Goal: Transaction & Acquisition: Purchase product/service

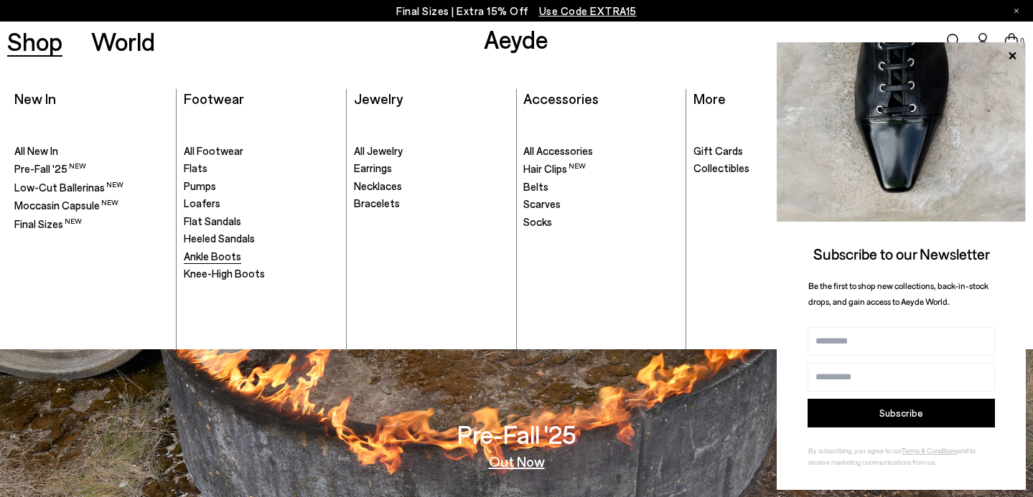
click at [228, 254] on span "Ankle Boots" at bounding box center [212, 256] width 57 height 13
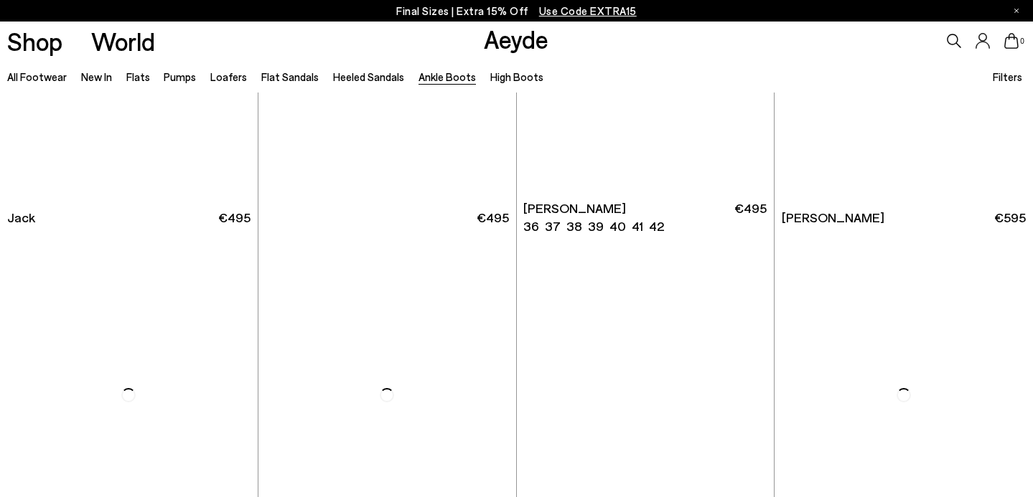
scroll to position [2675, 0]
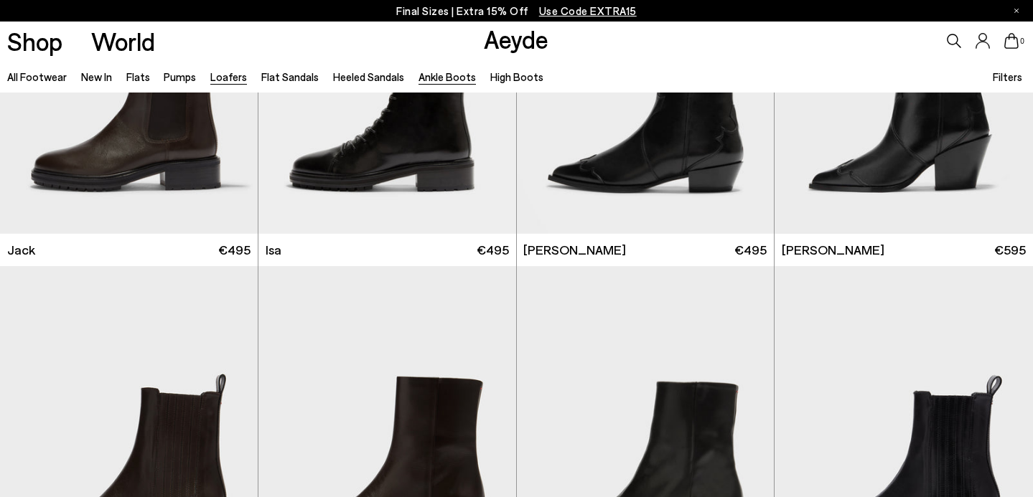
click at [227, 78] on link "Loafers" at bounding box center [228, 76] width 37 height 13
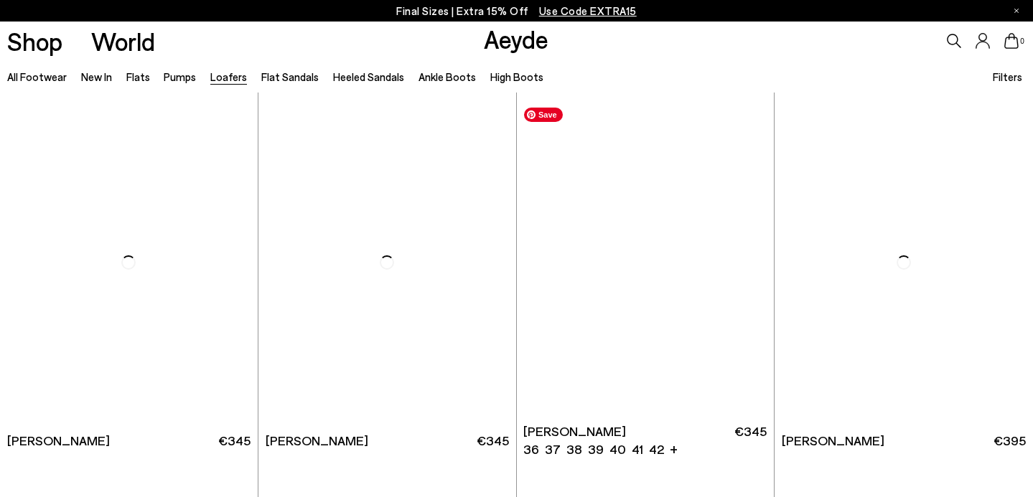
scroll to position [710, 0]
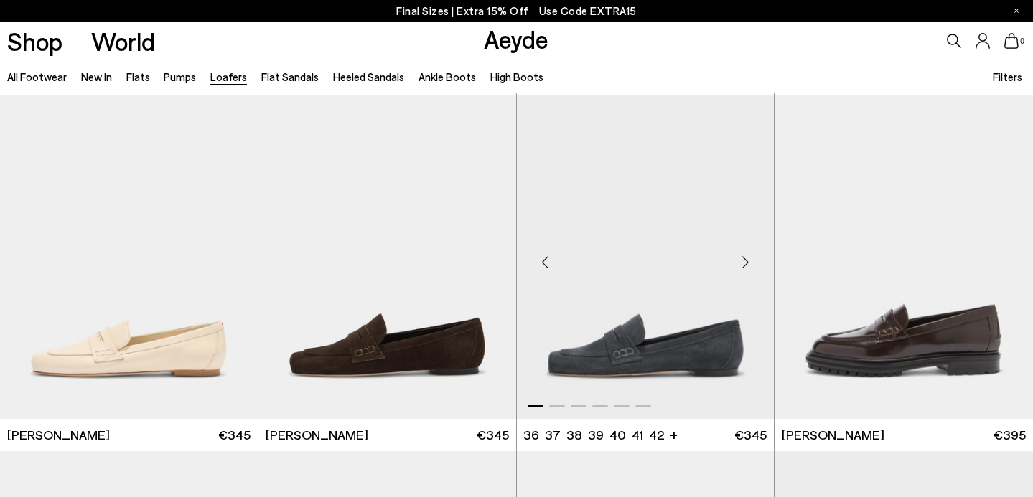
click at [749, 264] on div "Next slide" at bounding box center [744, 262] width 43 height 43
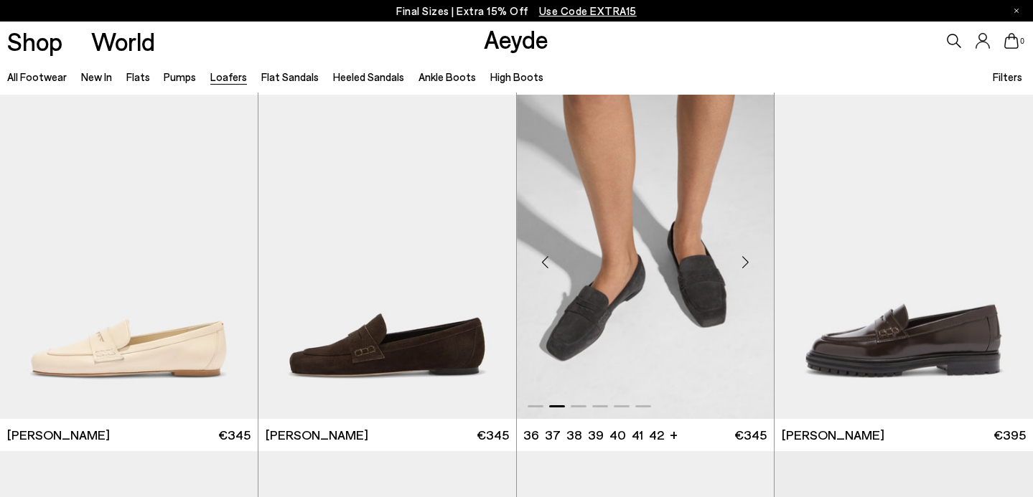
click at [749, 264] on div "Next slide" at bounding box center [744, 262] width 43 height 43
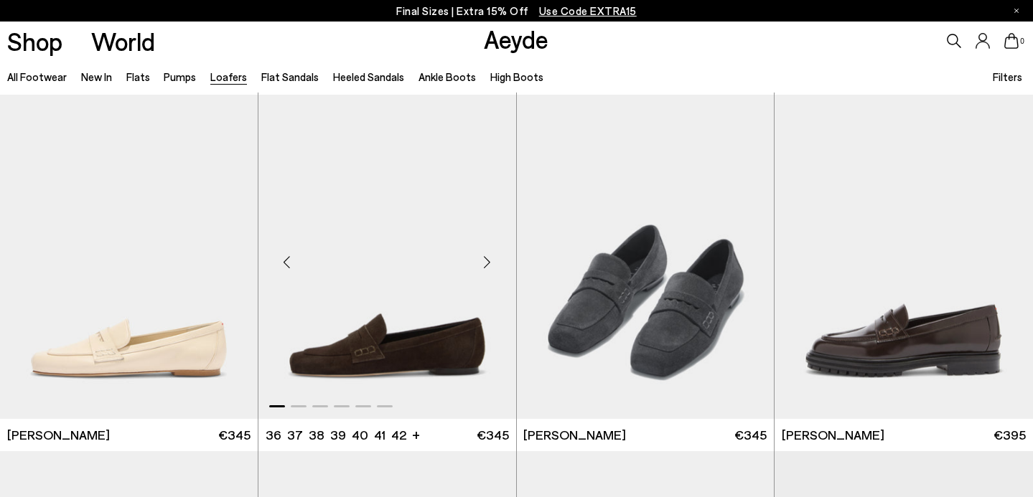
click at [479, 259] on div "Next slide" at bounding box center [487, 262] width 43 height 43
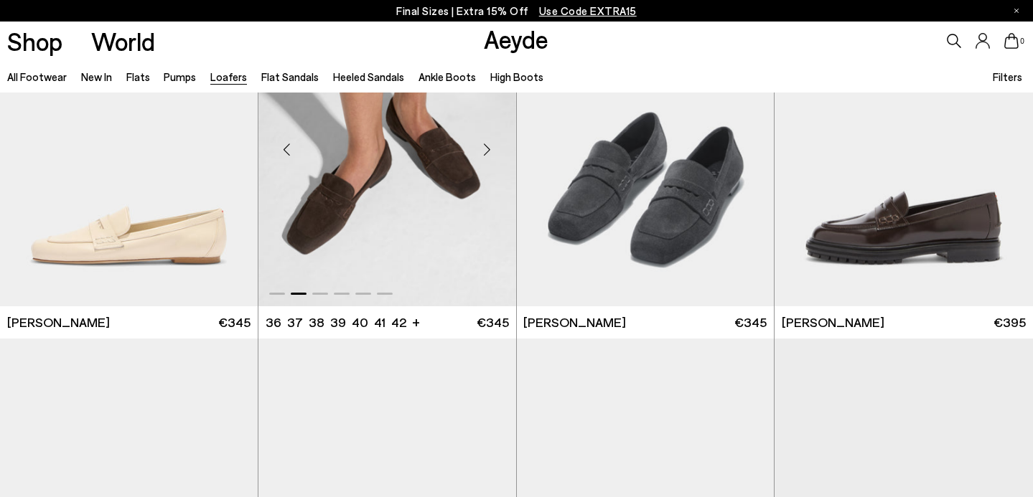
scroll to position [958, 0]
